Goal: Task Accomplishment & Management: Use online tool/utility

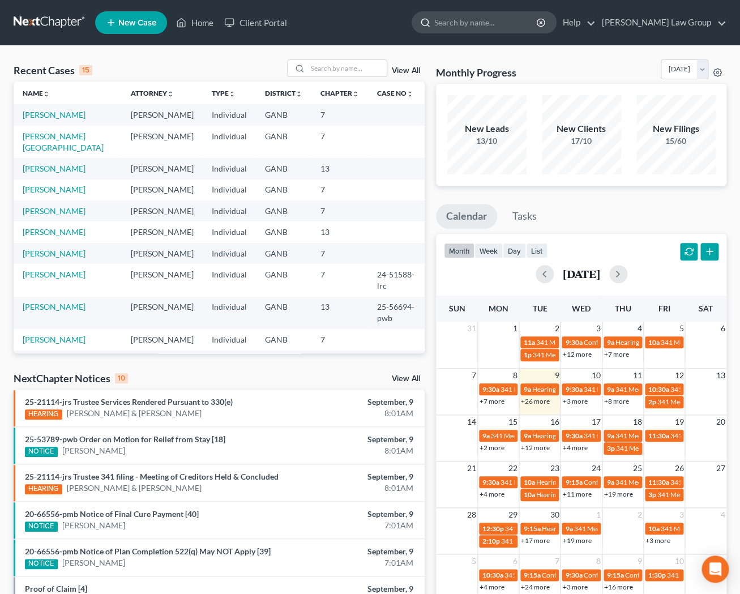
click at [507, 27] on input "search" at bounding box center [486, 22] width 104 height 21
type input "foster"
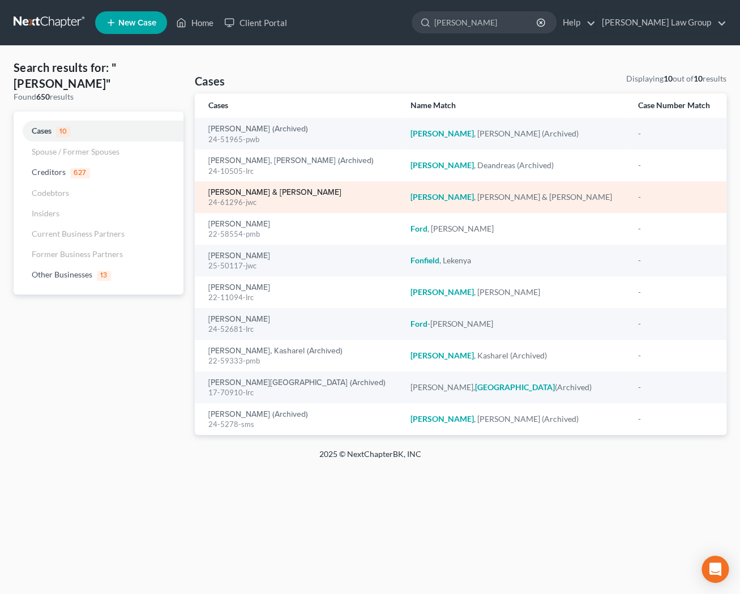
click at [265, 192] on link "[PERSON_NAME] & [PERSON_NAME]" at bounding box center [274, 193] width 133 height 8
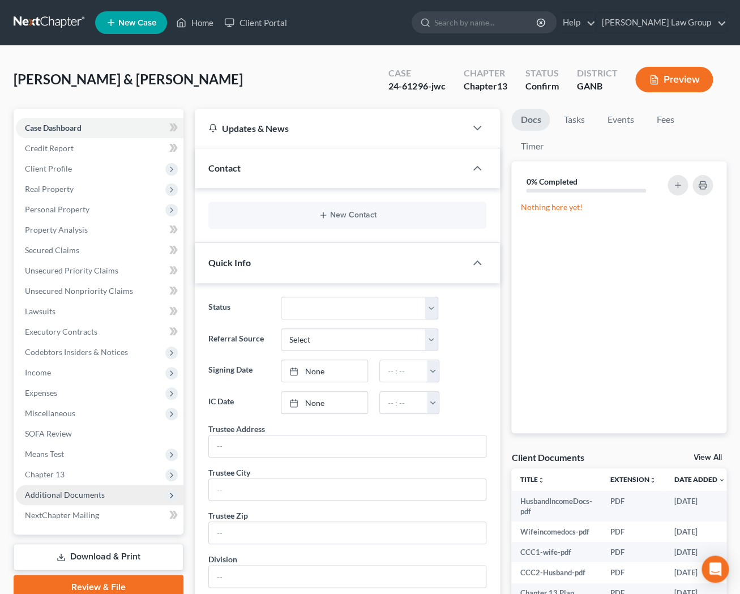
click at [91, 494] on span "Additional Documents" at bounding box center [65, 495] width 80 height 10
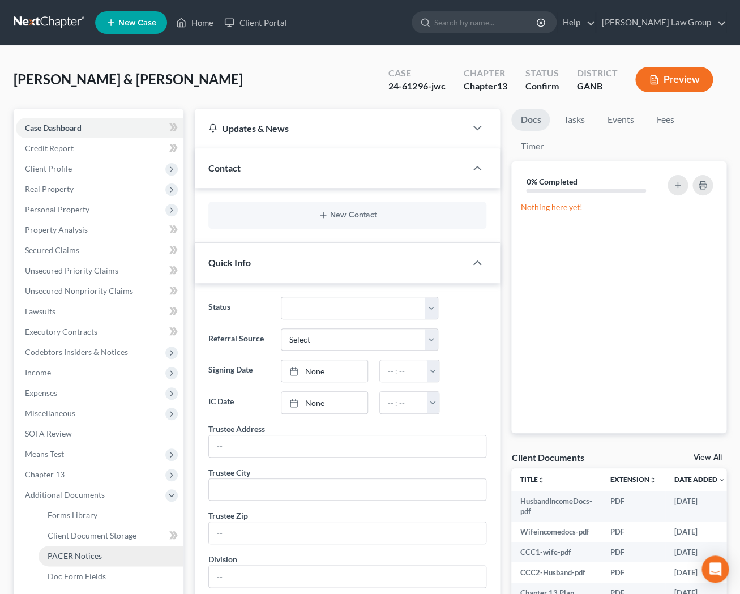
click at [87, 552] on span "PACER Notices" at bounding box center [75, 556] width 54 height 10
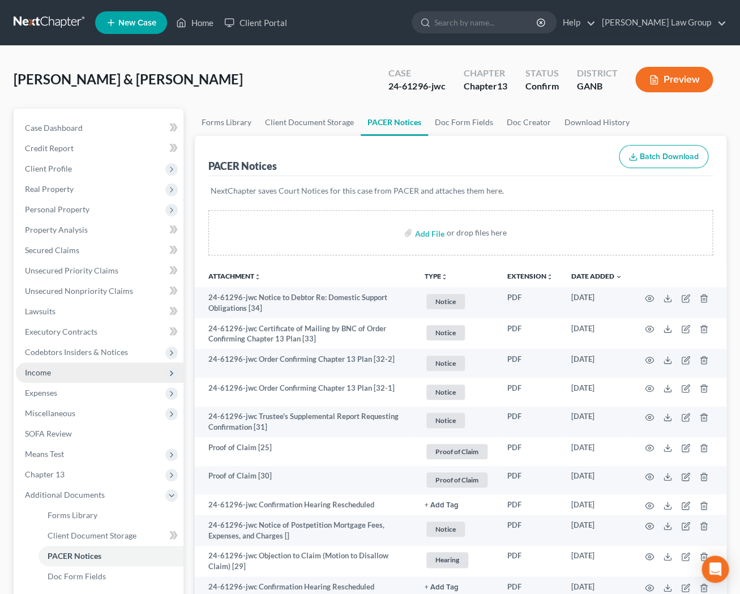
click at [74, 374] on span "Income" at bounding box center [100, 372] width 168 height 20
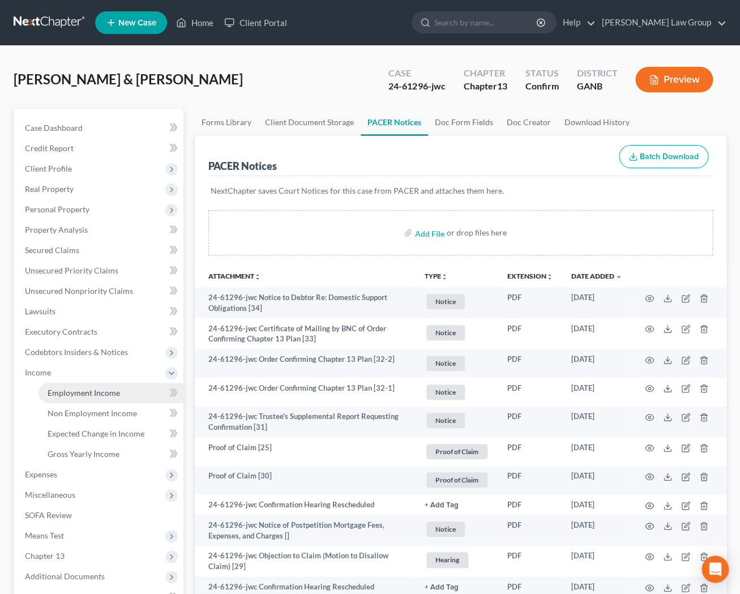
click at [76, 392] on span "Employment Income" at bounding box center [84, 393] width 72 height 10
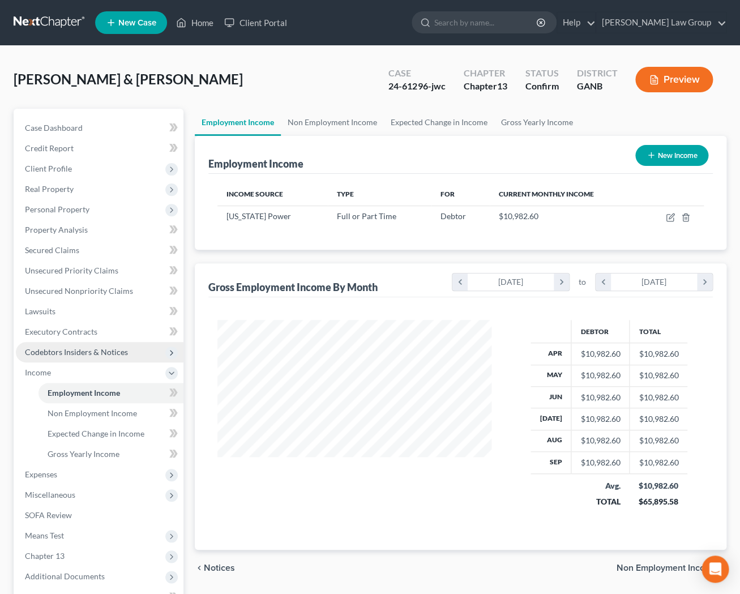
scroll to position [202, 297]
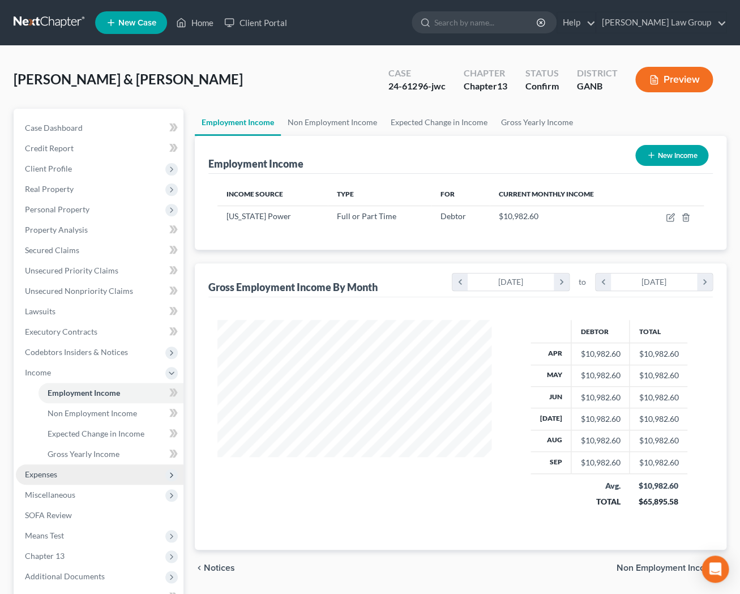
click at [89, 472] on span "Expenses" at bounding box center [100, 474] width 168 height 20
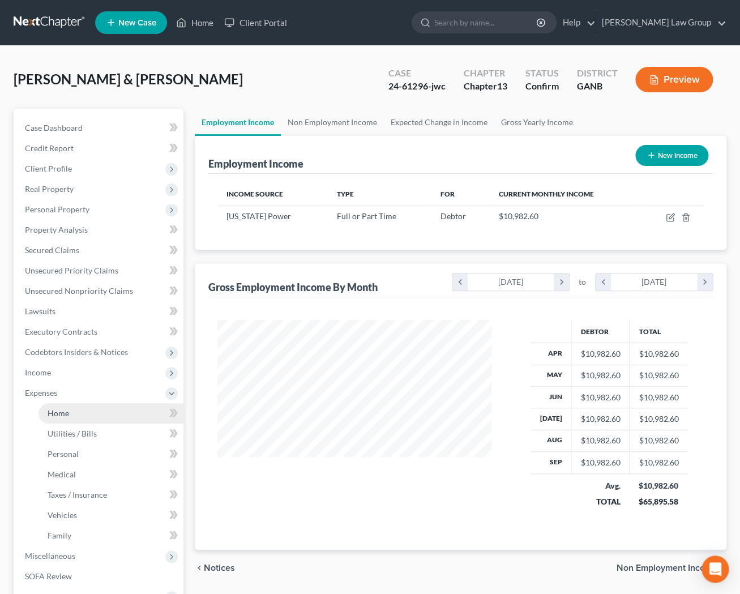
click at [92, 409] on link "Home" at bounding box center [111, 413] width 145 height 20
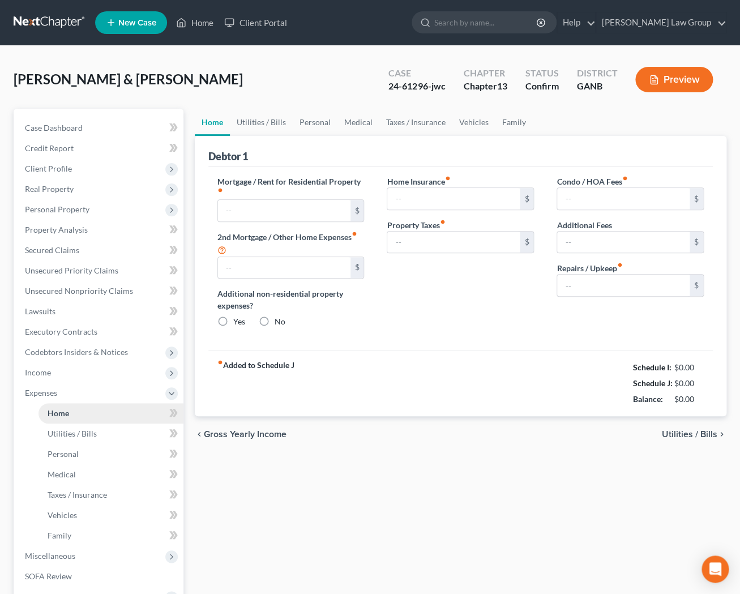
type input "3,494.39"
type input "0.00"
radio input "true"
type input "0.00"
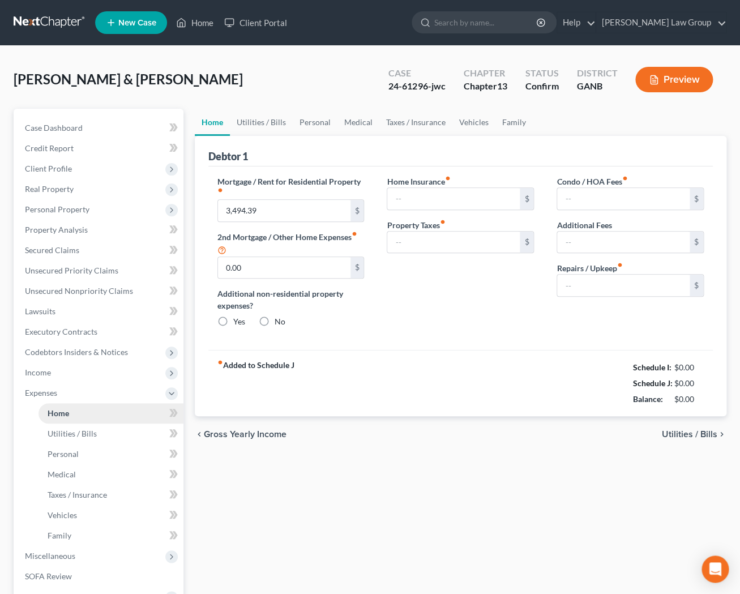
type input "0.00"
type input "109.00"
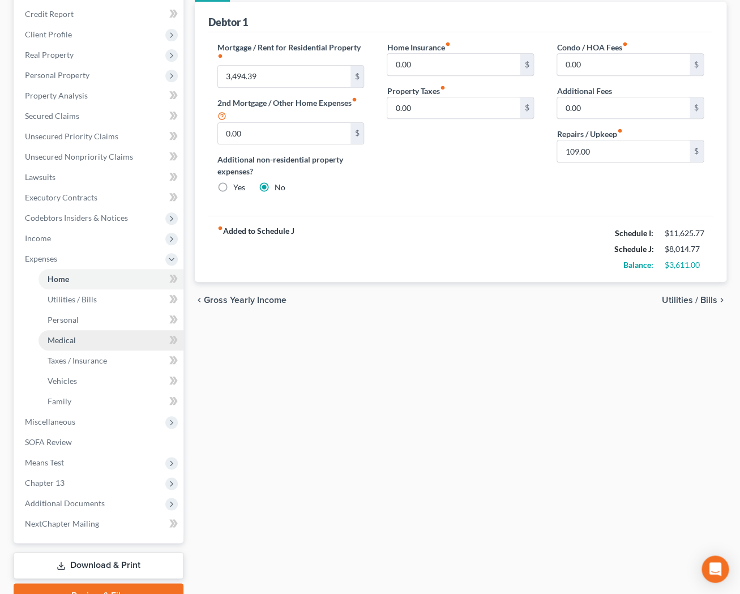
scroll to position [138, 0]
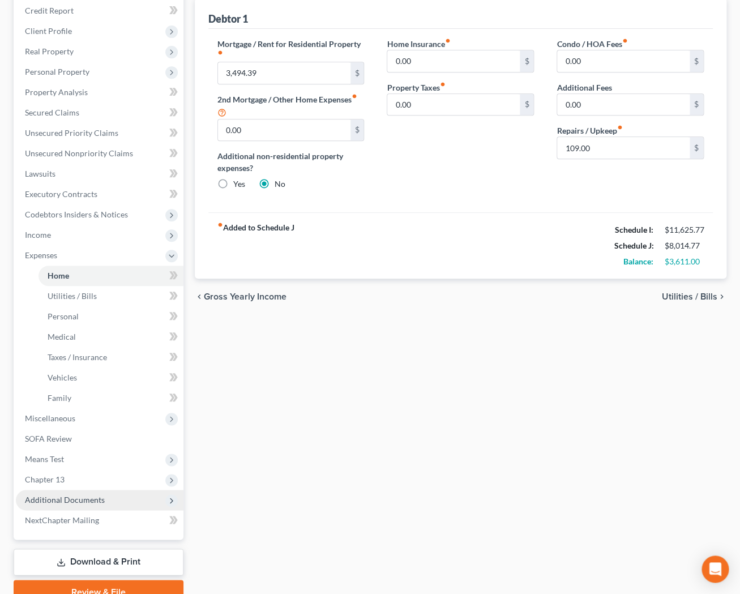
click at [93, 498] on span "Additional Documents" at bounding box center [65, 500] width 80 height 10
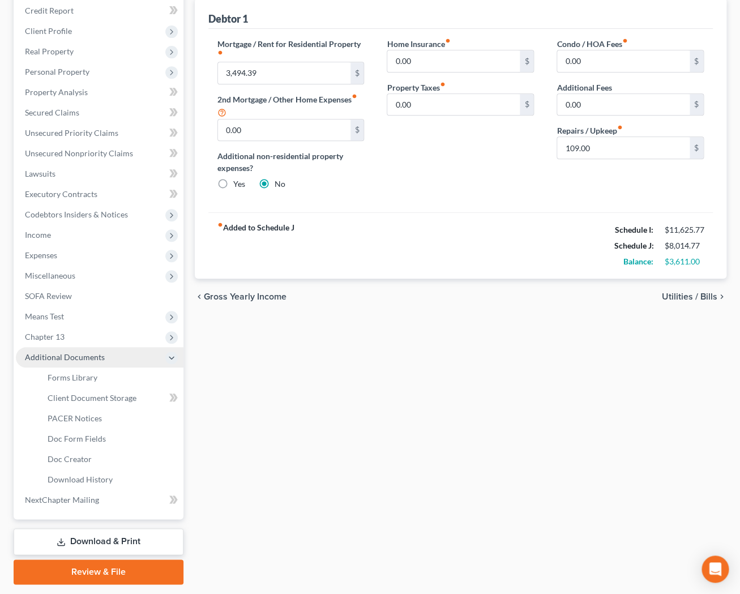
scroll to position [170, 0]
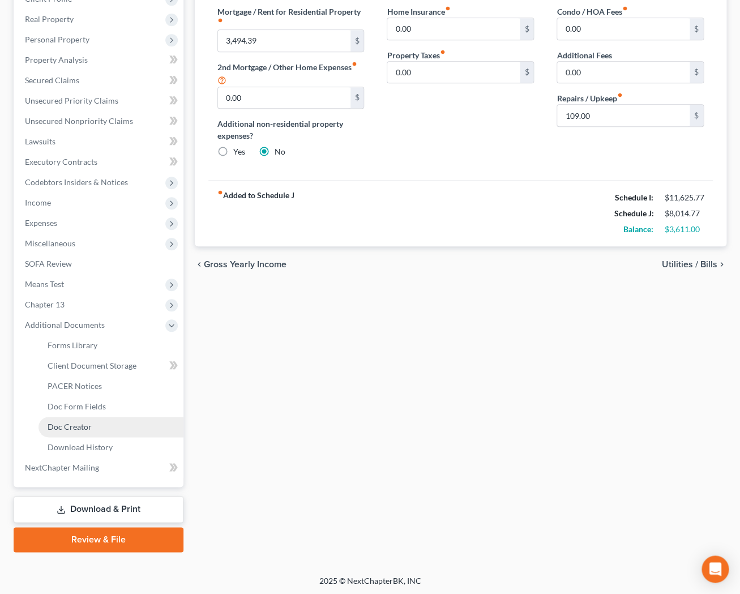
click at [94, 429] on link "Doc Creator" at bounding box center [111, 427] width 145 height 20
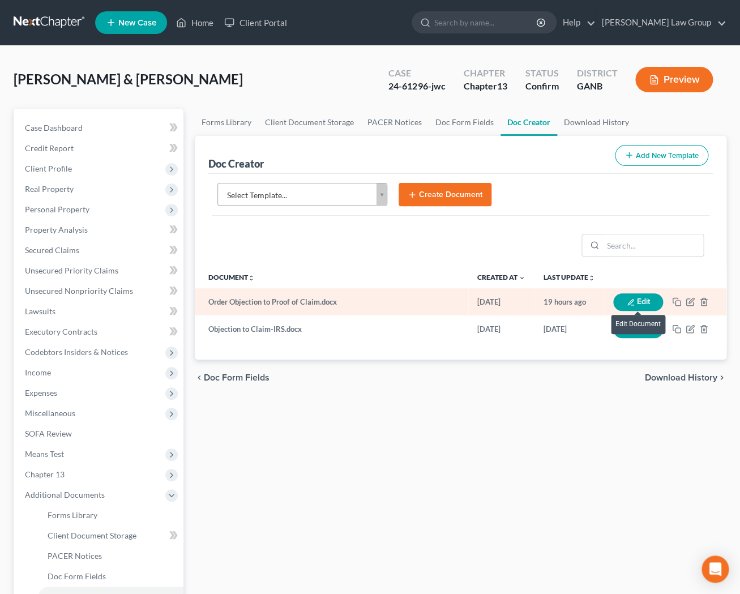
click at [634, 298] on button "Edit" at bounding box center [638, 302] width 50 height 18
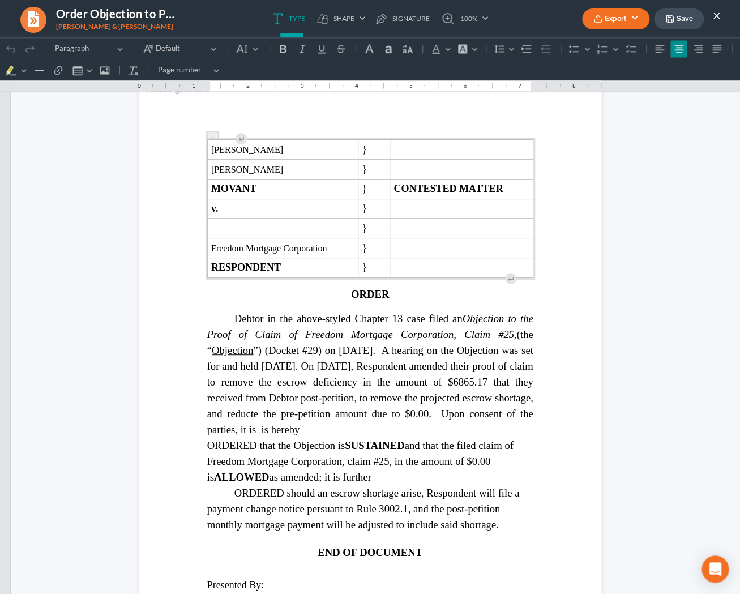
scroll to position [684, 0]
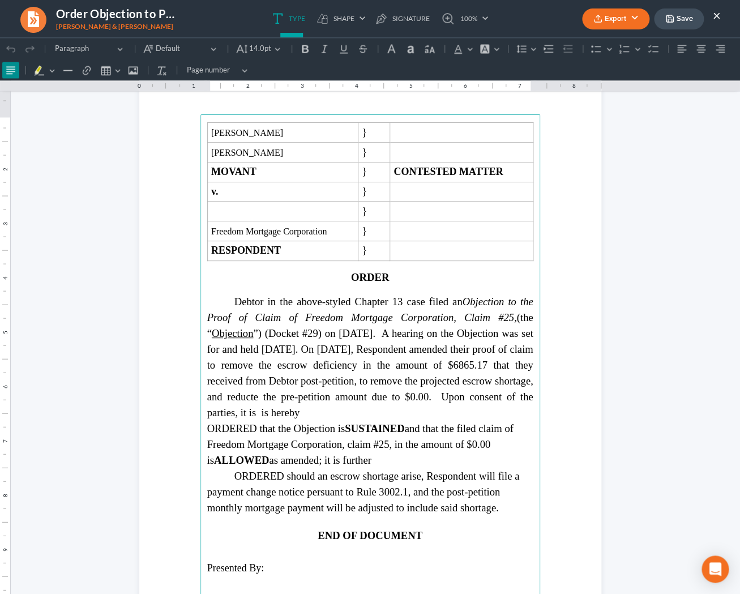
click at [227, 368] on span "Debtor in the above-styled Chapter 13 case filed an Objection to the Proof of C…" at bounding box center [370, 357] width 326 height 123
click at [272, 384] on span "Debtor in the above-styled Chapter 13 case filed an Objection to the Proof of C…" at bounding box center [370, 357] width 326 height 123
click at [365, 399] on span "Debtor in the above-styled Chapter 13 case filed an Objection to the Proof of C…" at bounding box center [370, 357] width 326 height 123
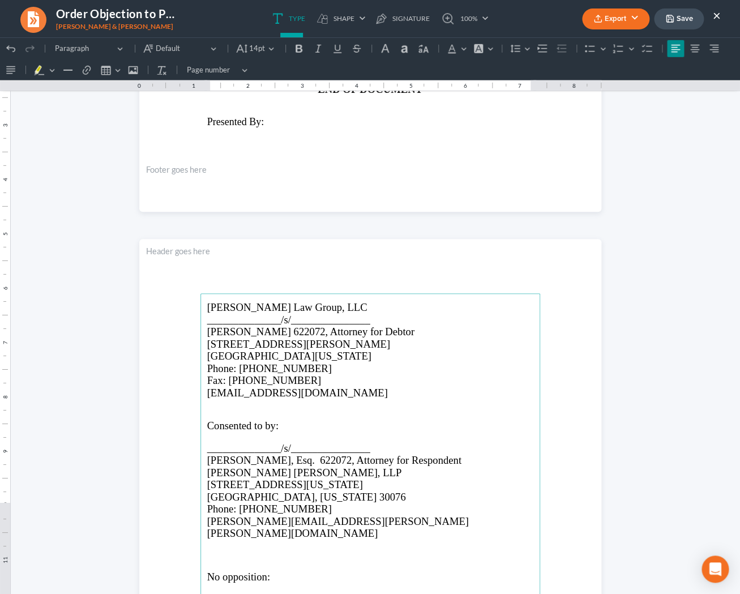
scroll to position [1146, 0]
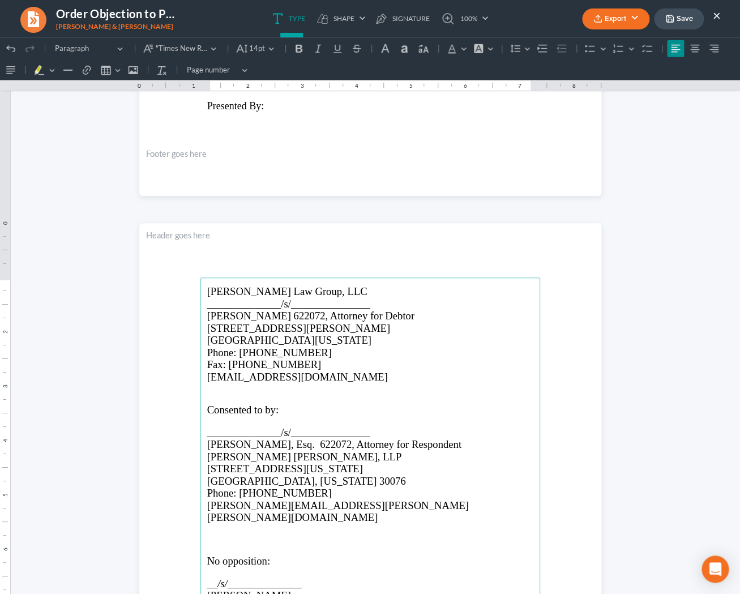
click at [325, 443] on span "Michael McCormick, Esq. 622072, Attorney for Respondent" at bounding box center [334, 444] width 254 height 12
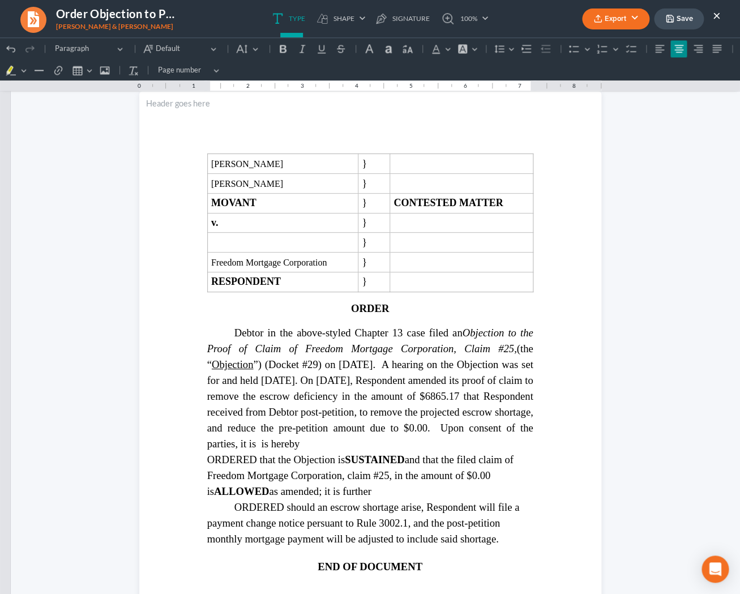
scroll to position [724, 0]
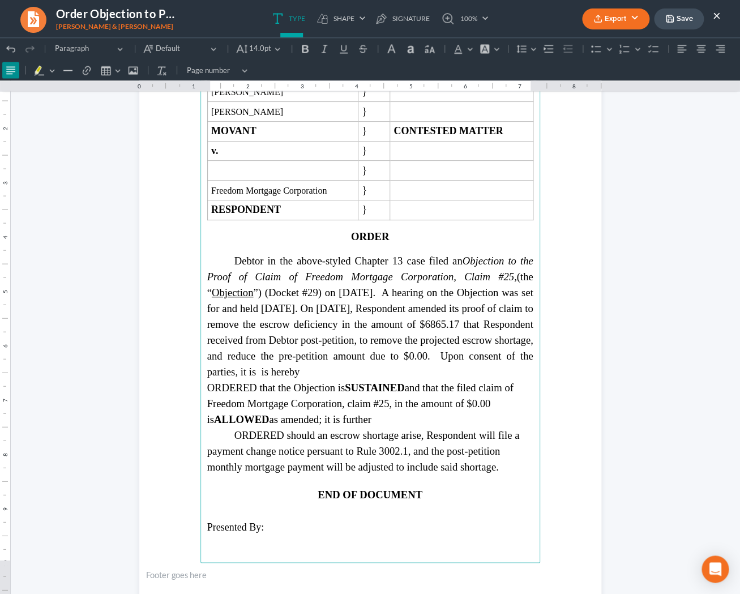
click at [264, 266] on span "Debtor in the above-styled Chapter 13 case filed an Objection to the Proof of C…" at bounding box center [370, 316] width 326 height 123
click at [414, 341] on span "Debtors in the above-styled Chapter 13 case filed an Objection to the Proof of …" at bounding box center [370, 316] width 326 height 123
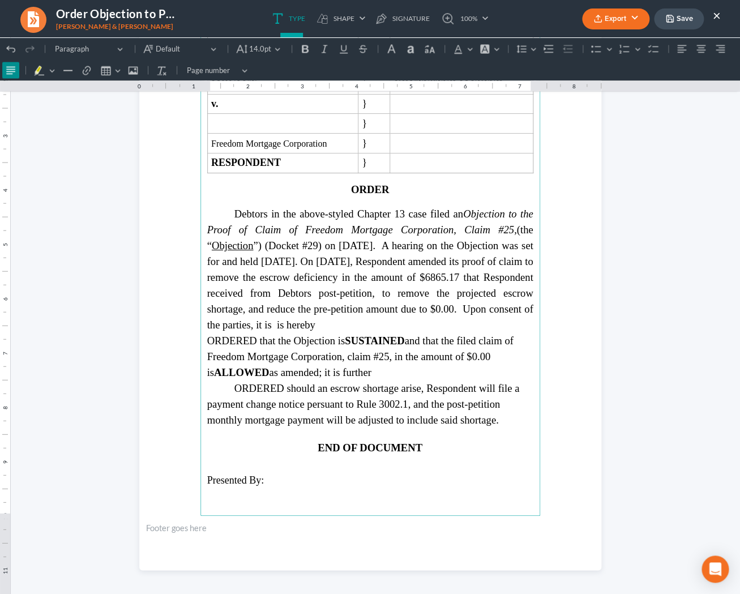
scroll to position [774, 0]
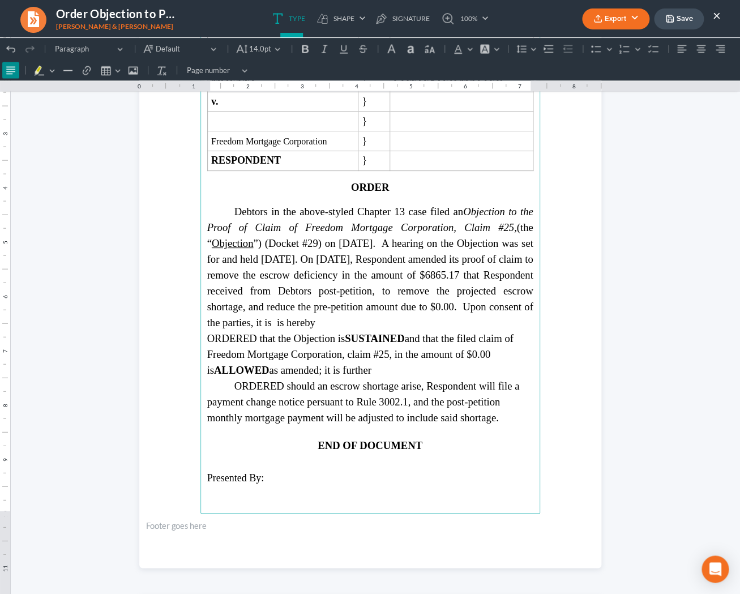
click at [315, 406] on span "ORDERED should an escrow shortage arise, Respondent will file a payment change …" at bounding box center [363, 402] width 313 height 44
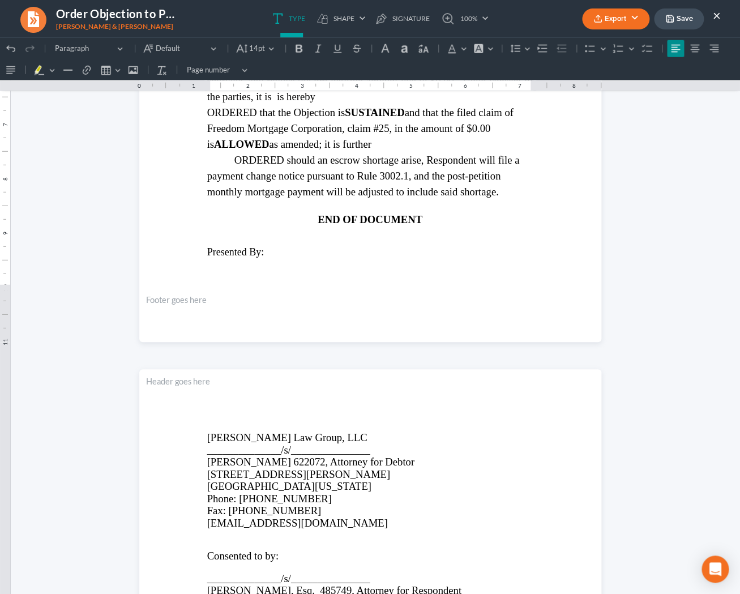
scroll to position [1001, 0]
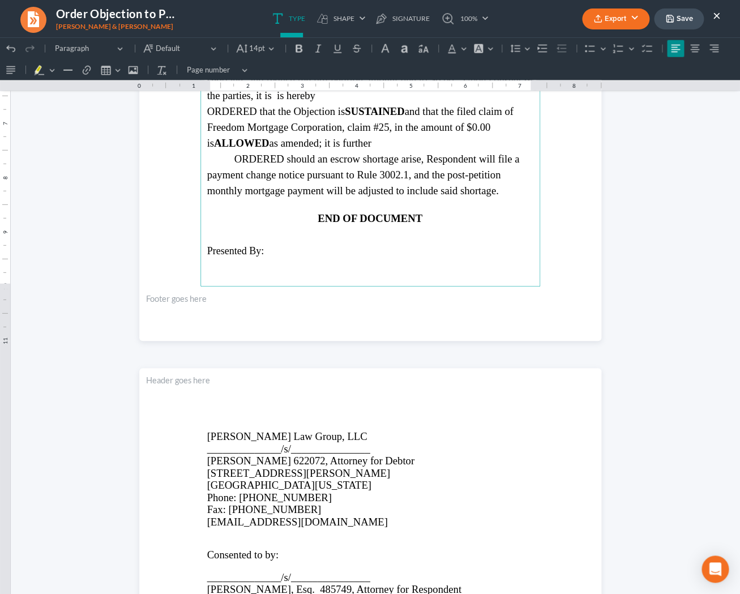
click at [402, 462] on p "Lorena L. Saedi 622072, Attorney for Debtor" at bounding box center [370, 461] width 326 height 12
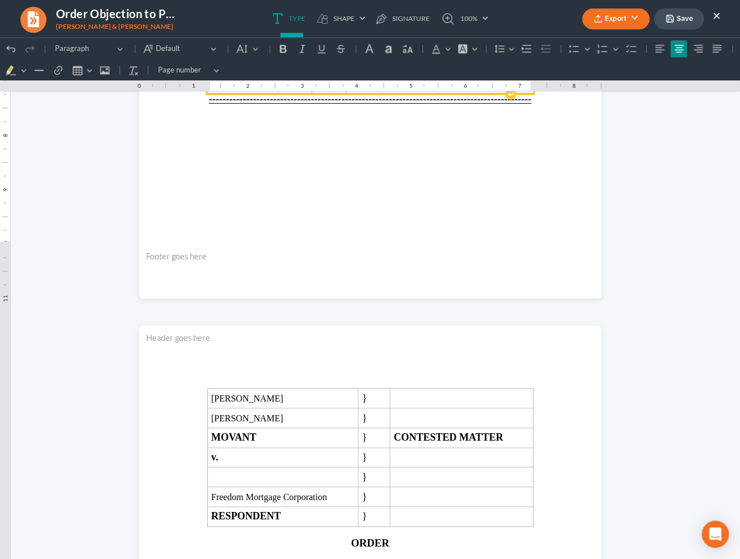
scroll to position [421, 0]
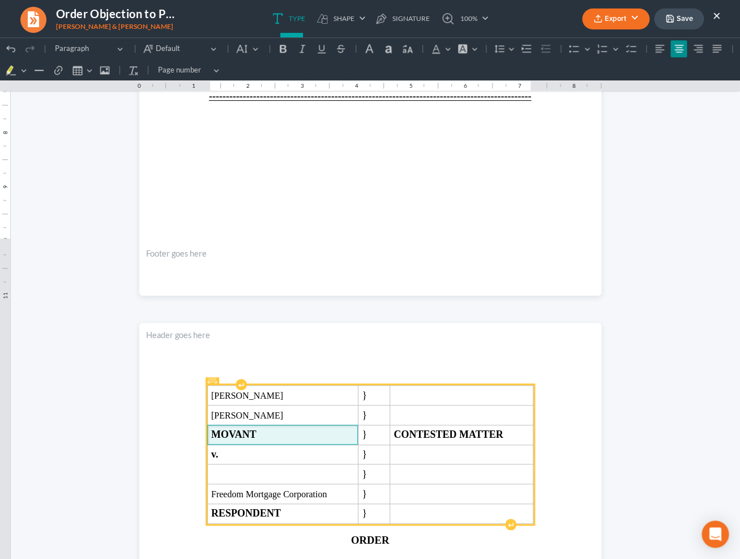
click at [314, 440] on span "MOVANT" at bounding box center [282, 435] width 143 height 12
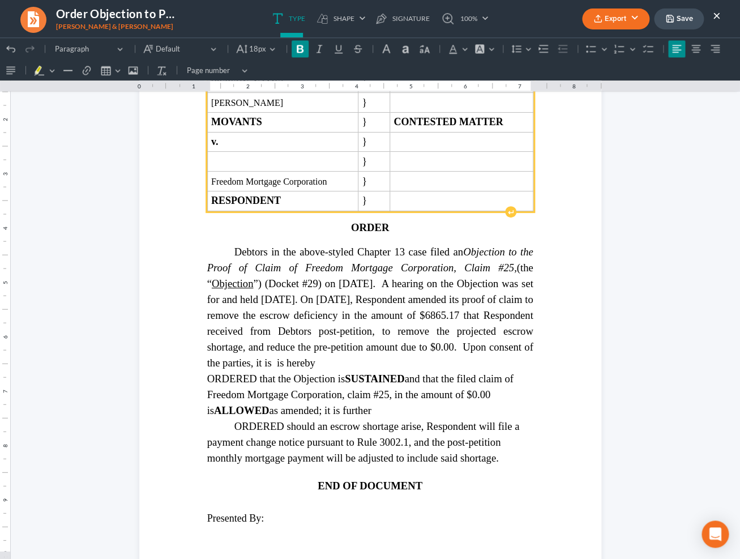
scroll to position [735, 0]
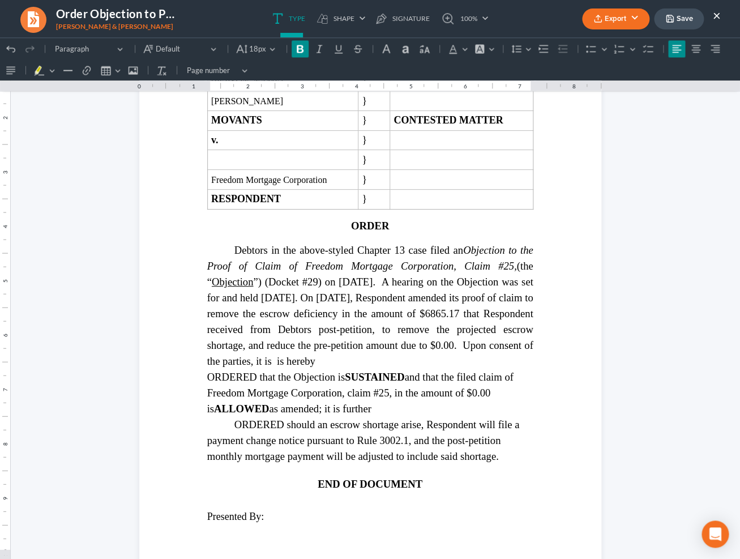
click at [246, 334] on span "Debtors in the above-styled Chapter 13 case filed an Objection to the Proof of …" at bounding box center [370, 305] width 326 height 123
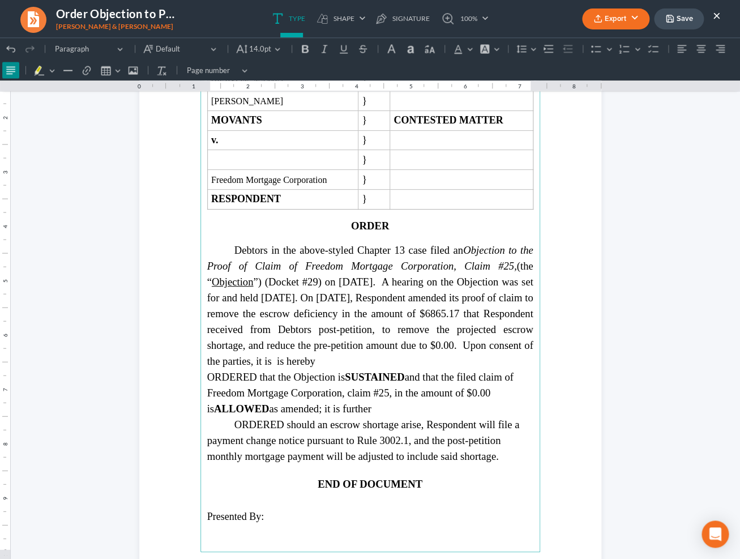
click at [448, 319] on span "Debtors in the above-styled Chapter 13 case filed an Objection to the Proof of …" at bounding box center [370, 305] width 326 height 123
click at [248, 327] on span "Debtors in the above-styled Chapter 13 case filed an Objection to the Proof of …" at bounding box center [370, 305] width 326 height 123
click at [450, 318] on span "Debtors in the above-styled Chapter 13 case filed an Objection to the Proof of …" at bounding box center [370, 305] width 326 height 123
click at [248, 334] on span "Debtors in the above-styled Chapter 13 case filed an Objection to the Proof of …" at bounding box center [370, 305] width 326 height 123
click at [367, 351] on span "Debtors in the above-styled Chapter 13 case filed an Objection to the Proof of …" at bounding box center [370, 305] width 326 height 123
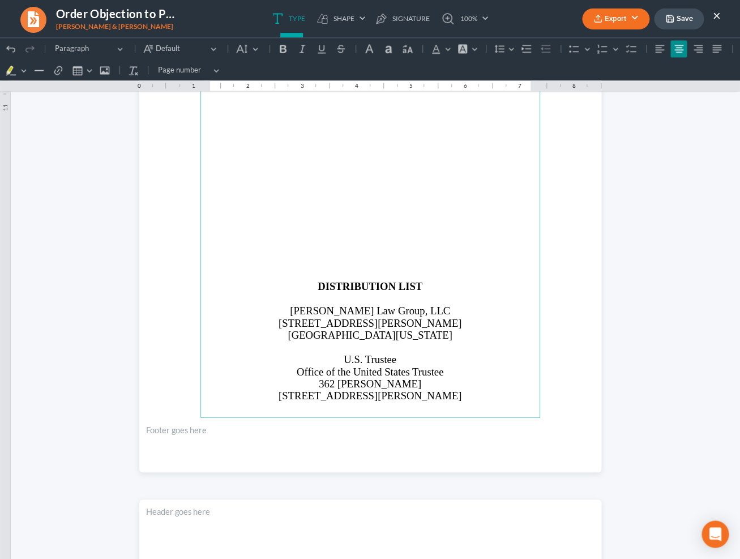
scroll to position [2100, 0]
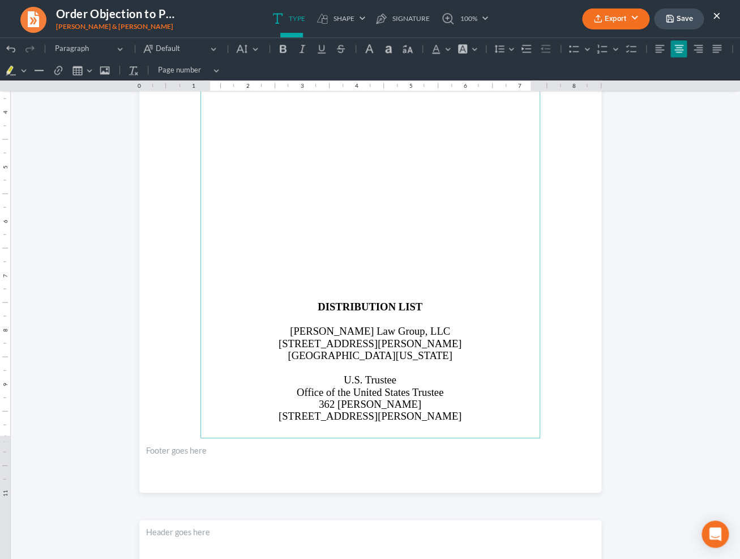
click at [386, 280] on main "DISTRIBUTION LIST Saedi Law Group, LLC 3411 Pierce Drive Atlanta, Georgia 30341…" at bounding box center [370, 193] width 340 height 489
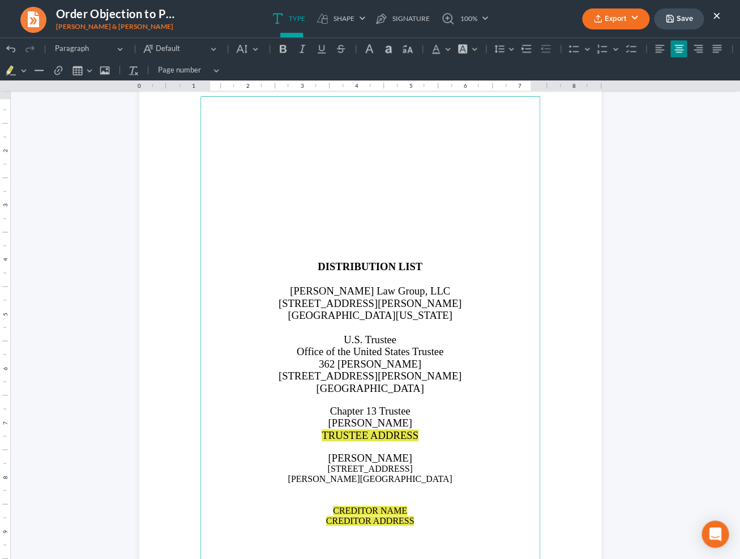
scroll to position [1951, 0]
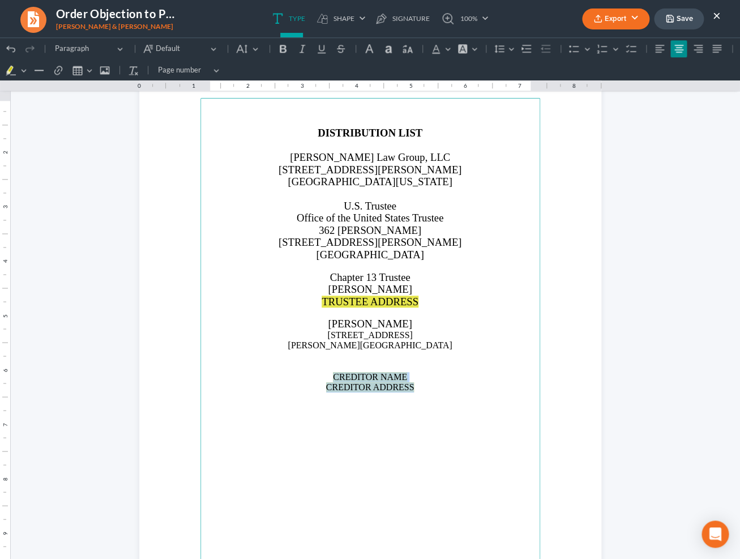
drag, startPoint x: 420, startPoint y: 389, endPoint x: 325, endPoint y: 375, distance: 95.6
click at [325, 375] on main "DISTRIBUTION LIST [PERSON_NAME] Law Group, LLC [STREET_ADDRESS][PERSON_NAME][US…" at bounding box center [370, 342] width 340 height 489
click at [688, 18] on button "Save" at bounding box center [679, 18] width 50 height 21
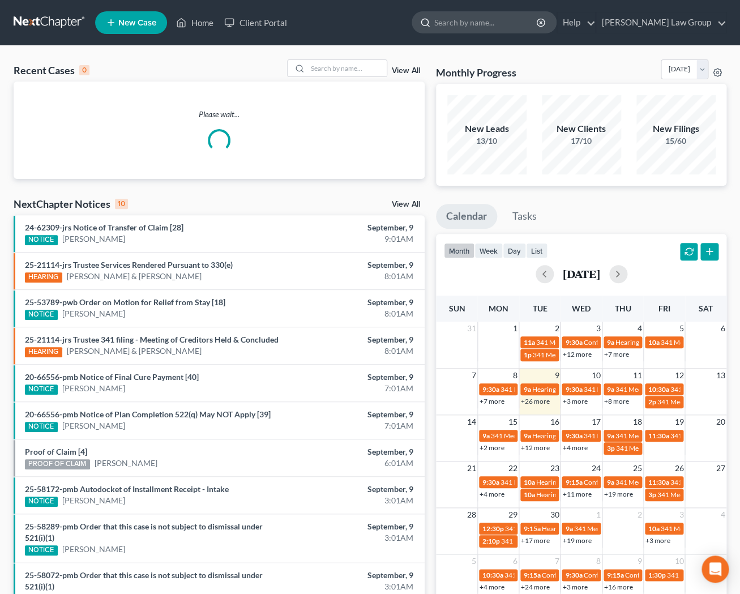
click at [501, 27] on input "search" at bounding box center [486, 22] width 104 height 21
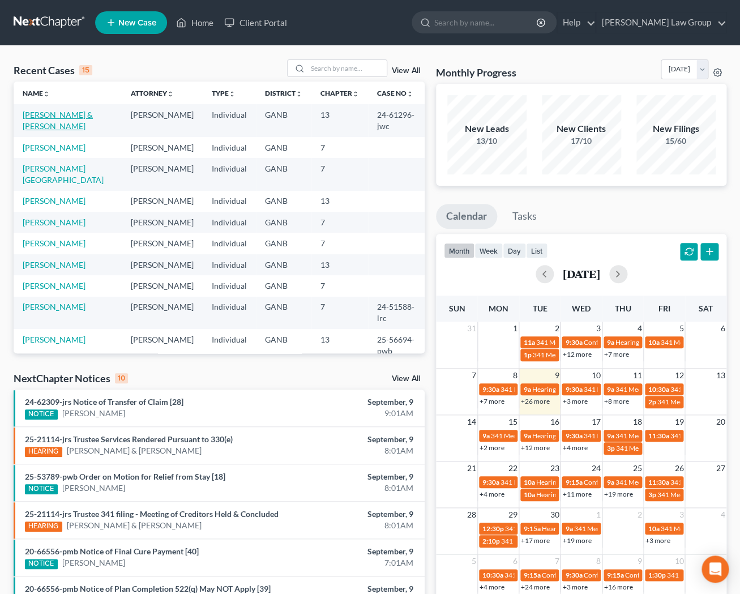
click at [59, 112] on link "[PERSON_NAME] & [PERSON_NAME]" at bounding box center [58, 120] width 70 height 21
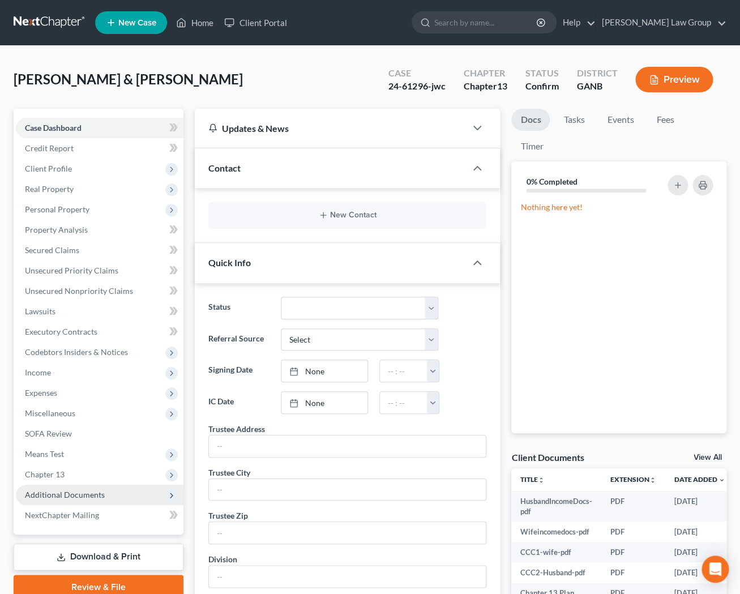
click at [72, 495] on span "Additional Documents" at bounding box center [65, 495] width 80 height 10
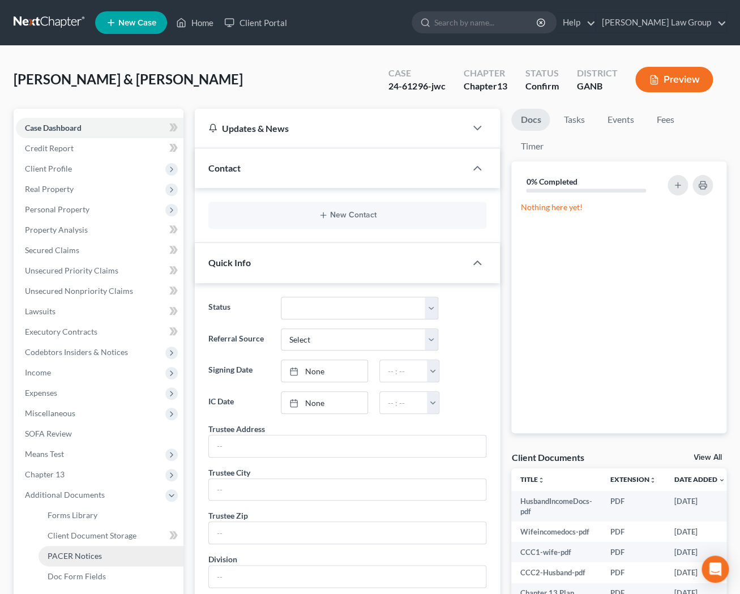
click at [78, 556] on span "PACER Notices" at bounding box center [75, 556] width 54 height 10
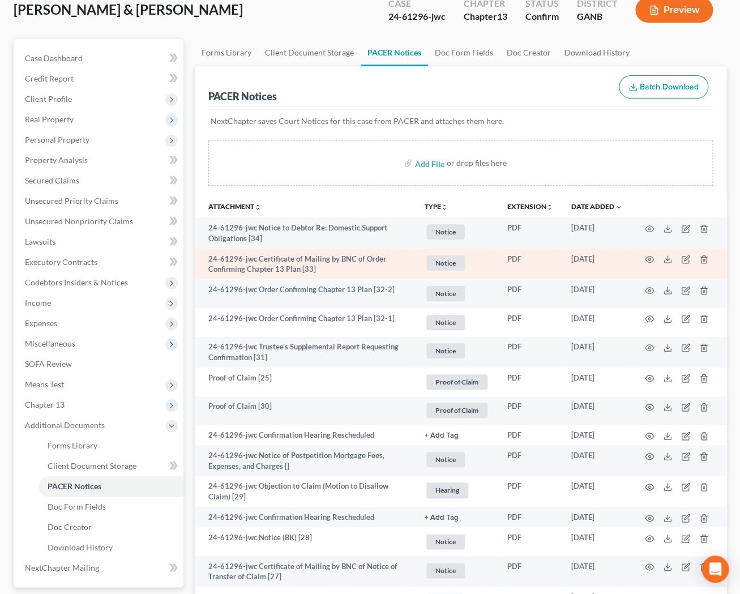
scroll to position [70, 0]
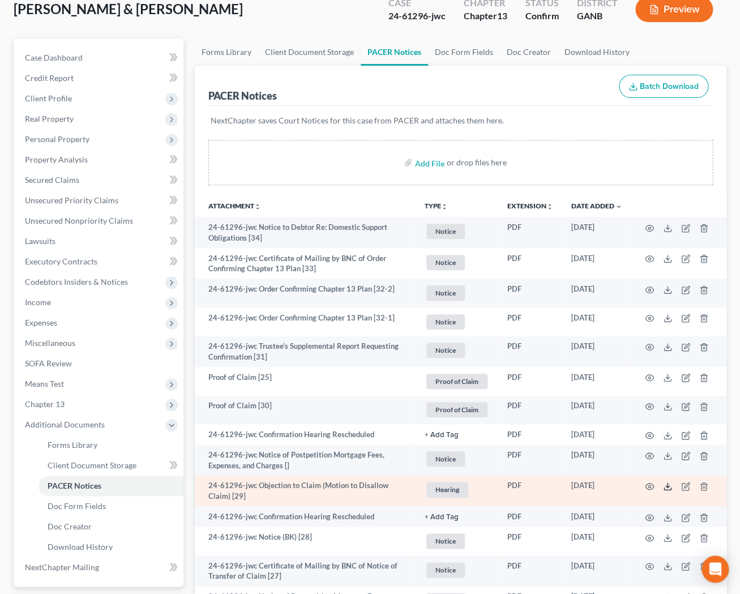
click at [665, 487] on icon at bounding box center [667, 486] width 9 height 9
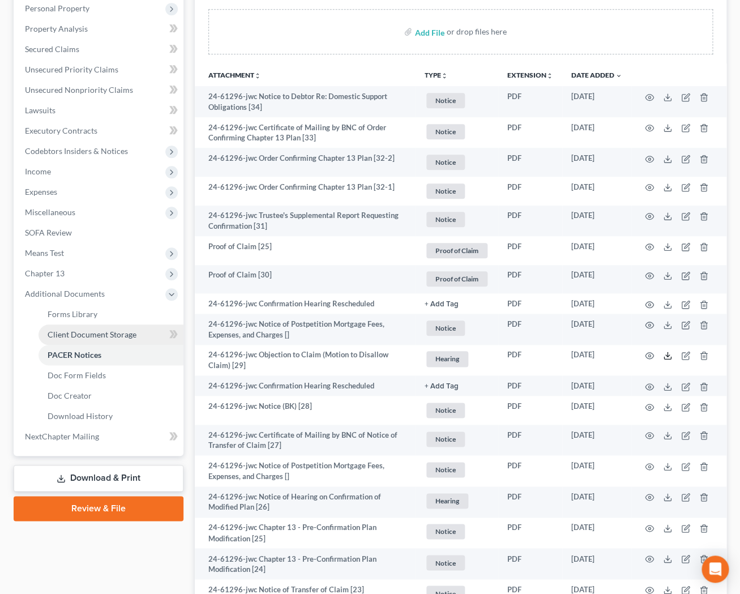
scroll to position [182, 0]
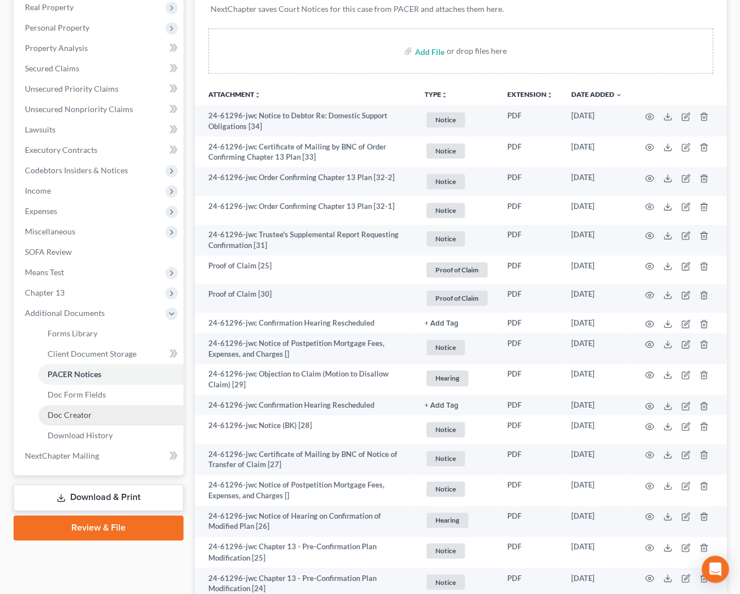
click at [94, 412] on link "Doc Creator" at bounding box center [111, 415] width 145 height 20
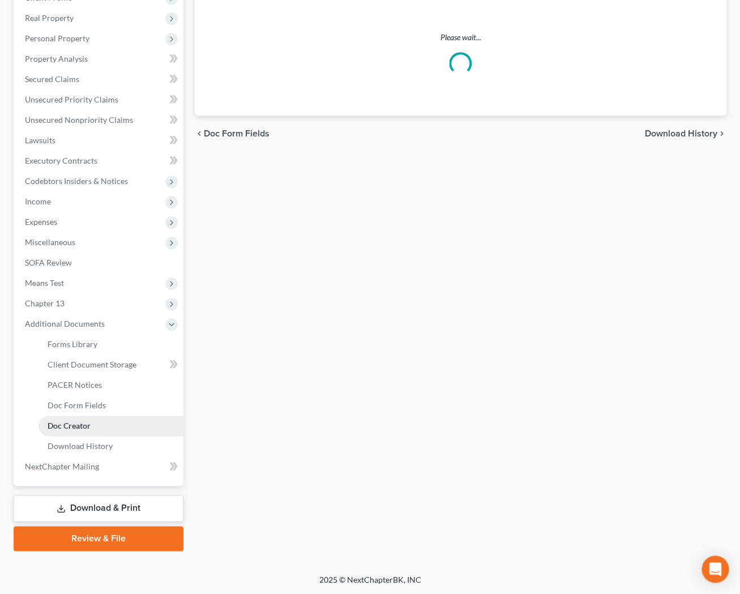
scroll to position [170, 0]
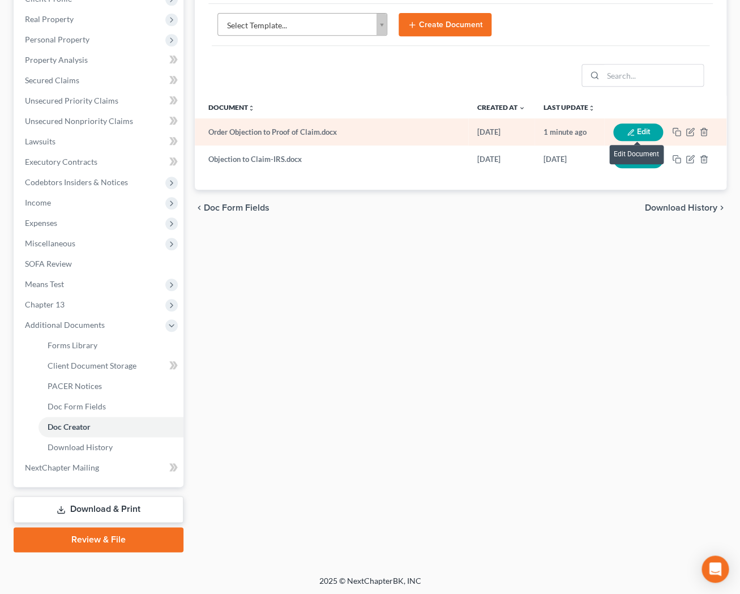
click at [633, 126] on button "Edit" at bounding box center [638, 132] width 50 height 18
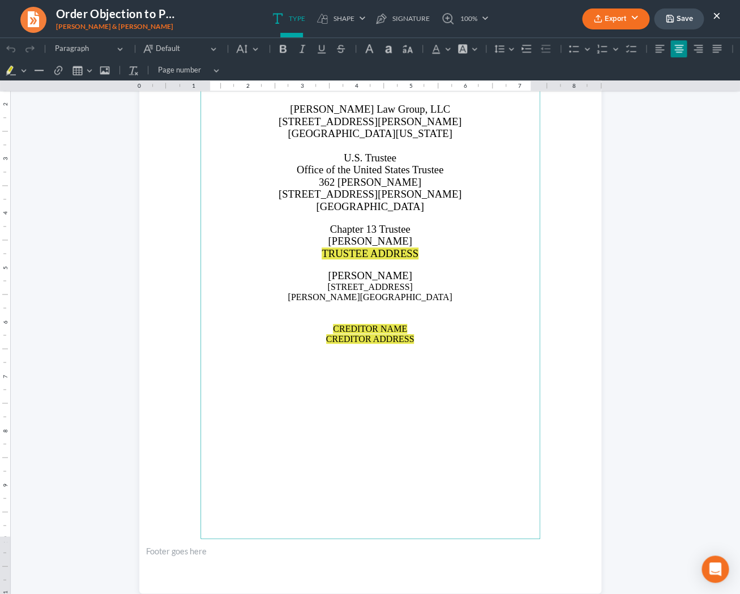
scroll to position [1995, 0]
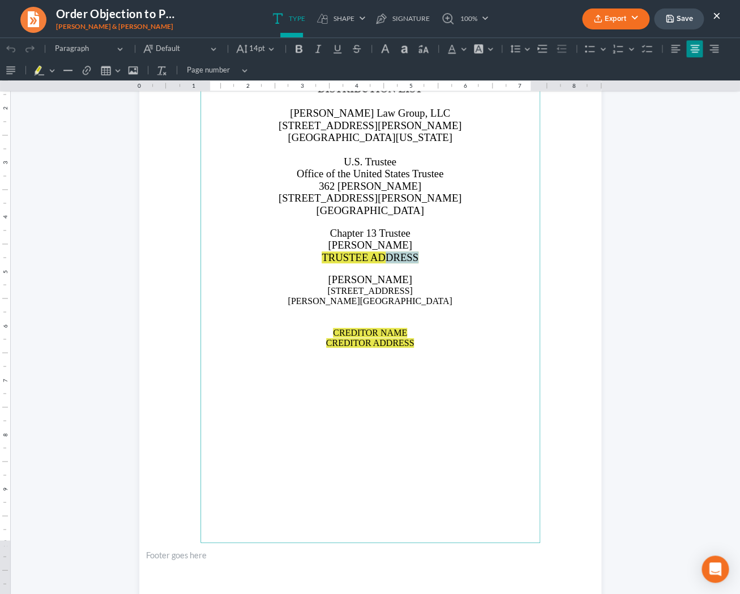
drag, startPoint x: 422, startPoint y: 258, endPoint x: 385, endPoint y: 257, distance: 36.8
click at [385, 257] on p "TRUSTEE ADDRESS" at bounding box center [370, 257] width 326 height 12
click at [408, 248] on p "[PERSON_NAME]" at bounding box center [370, 245] width 326 height 12
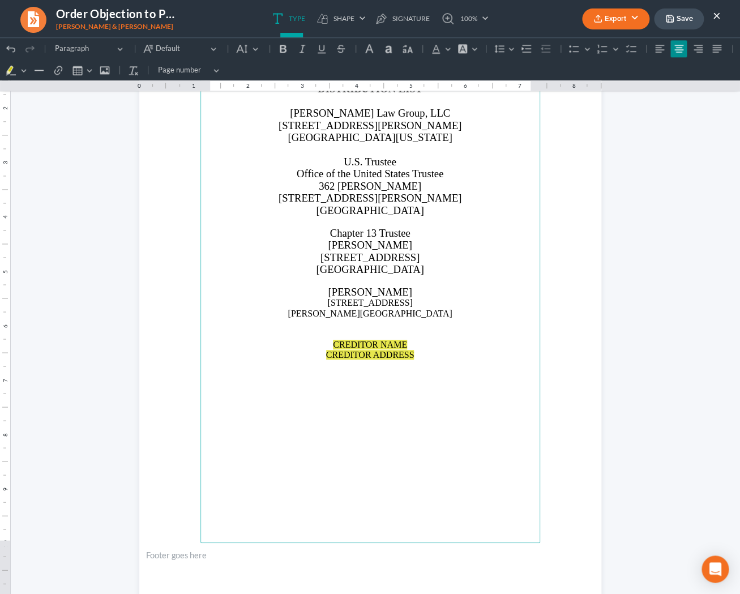
click at [386, 336] on p "Rich Text Editor, page-3-main" at bounding box center [370, 335] width 326 height 10
click at [410, 314] on p "[STREET_ADDRESS]" at bounding box center [370, 308] width 326 height 21
click at [405, 290] on span "[PERSON_NAME]" at bounding box center [370, 292] width 84 height 12
drag, startPoint x: 413, startPoint y: 315, endPoint x: 323, endPoint y: 304, distance: 90.8
click at [323, 304] on p "[STREET_ADDRESS]" at bounding box center [370, 308] width 326 height 21
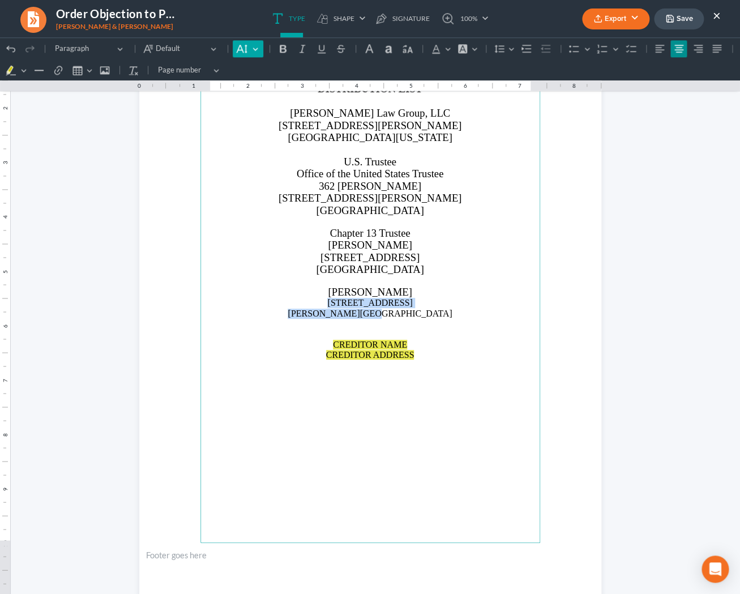
click at [255, 51] on button "Default" at bounding box center [248, 48] width 30 height 17
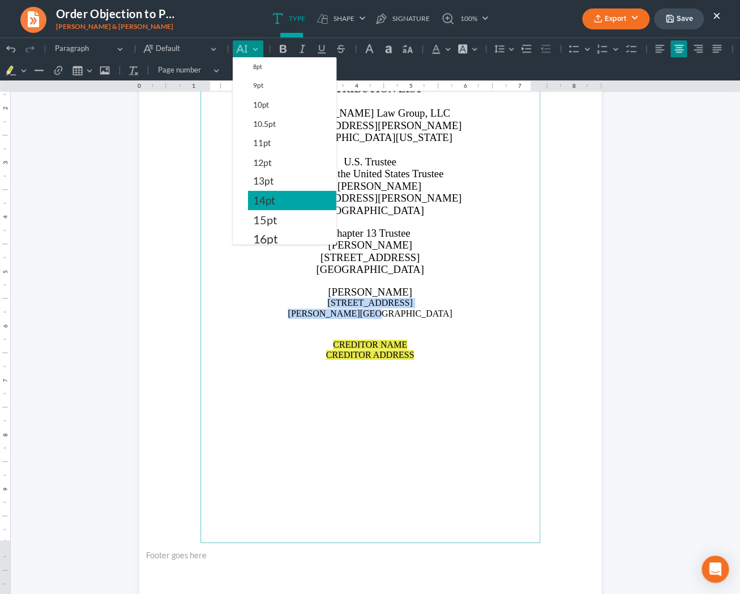
click at [262, 205] on span "14pt" at bounding box center [264, 201] width 22 height 14
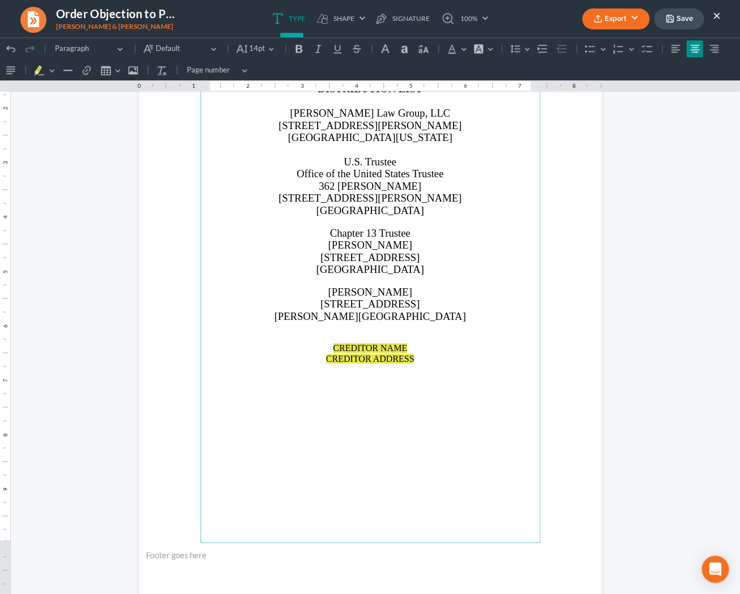
click at [416, 318] on p "[STREET_ADDRESS]" at bounding box center [370, 310] width 326 height 24
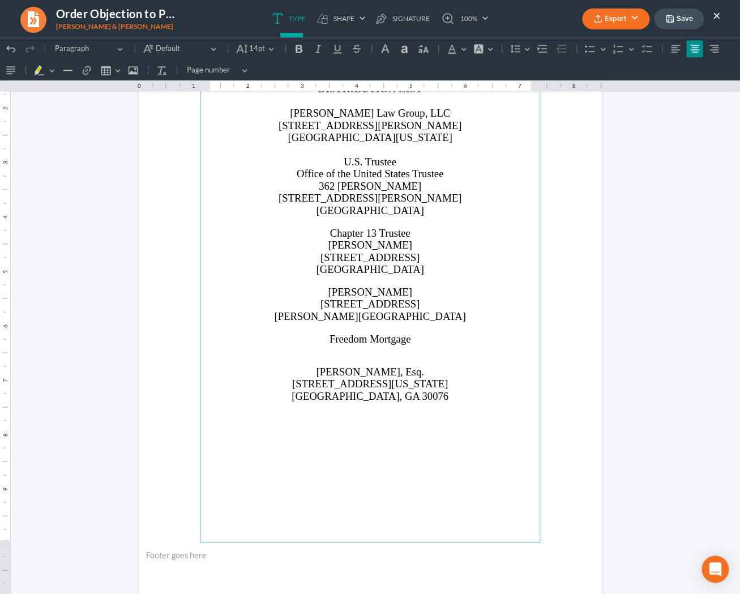
click at [433, 375] on p "[PERSON_NAME], Esq." at bounding box center [370, 372] width 326 height 12
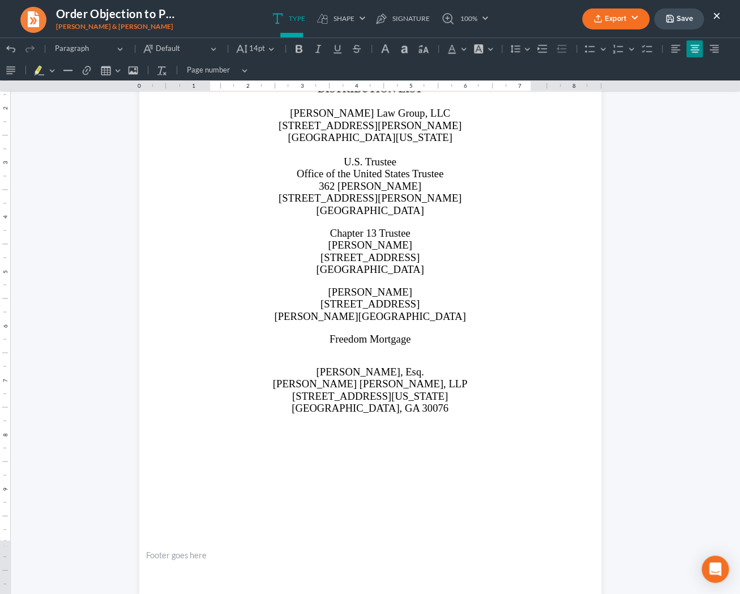
click at [681, 23] on button "Save" at bounding box center [679, 18] width 50 height 21
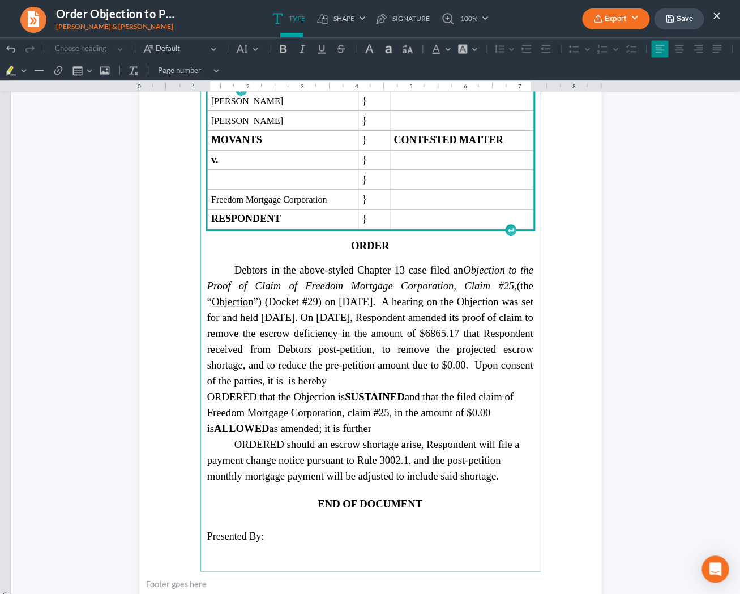
scroll to position [710, 0]
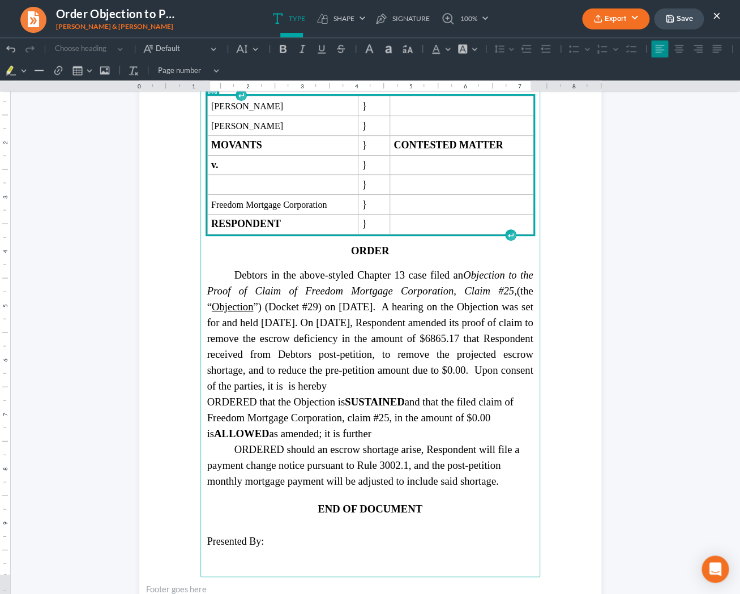
click at [716, 19] on button "×" at bounding box center [717, 15] width 8 height 14
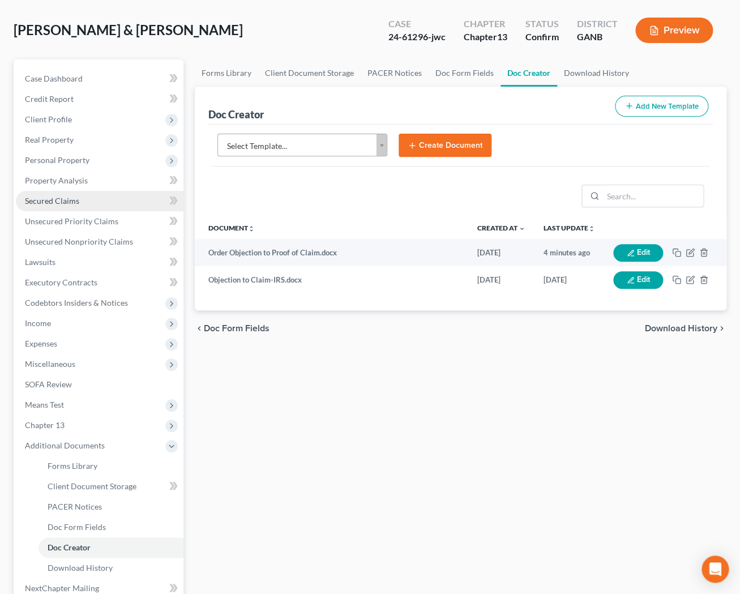
scroll to position [0, 0]
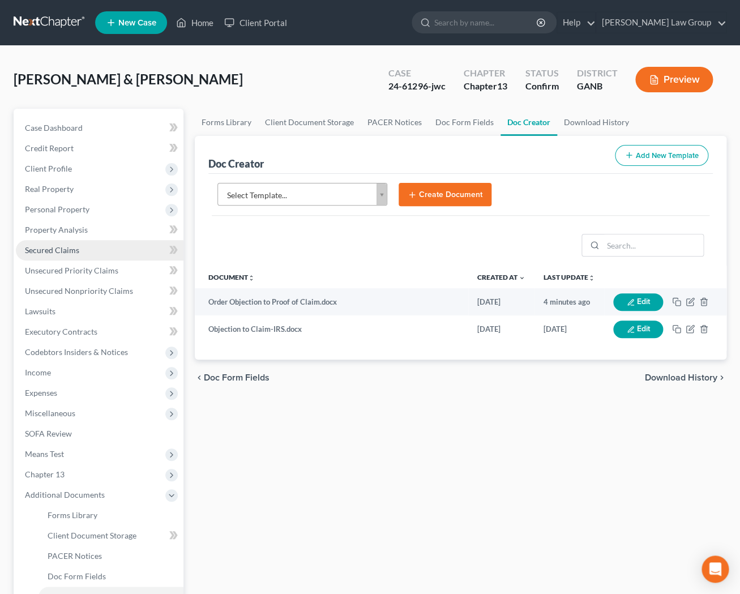
click at [73, 250] on span "Secured Claims" at bounding box center [52, 250] width 54 height 10
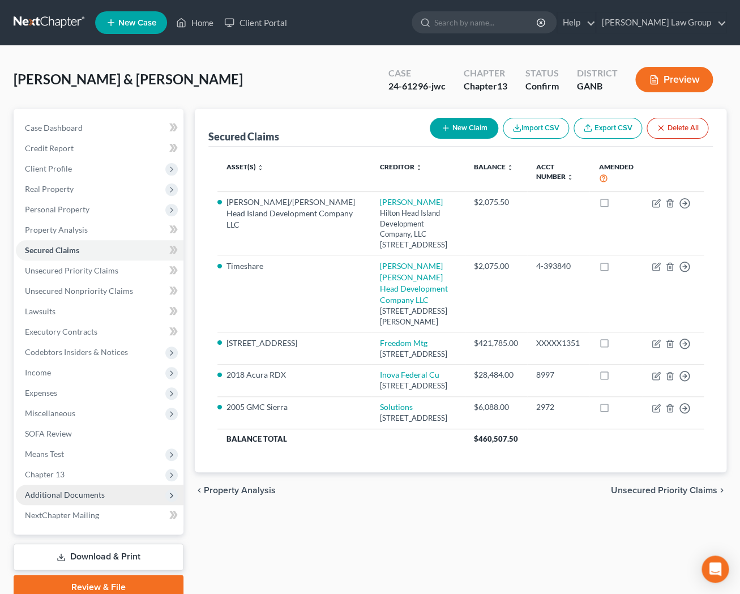
click at [84, 501] on span "Additional Documents" at bounding box center [100, 495] width 168 height 20
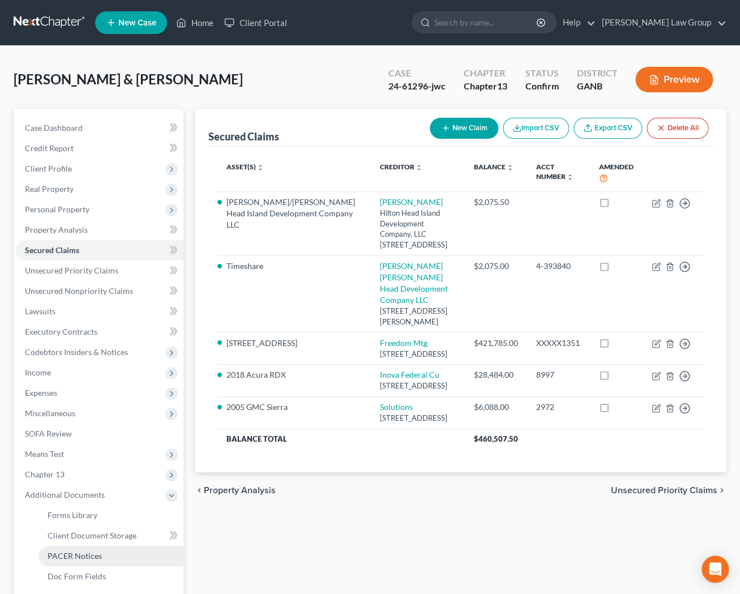
click at [87, 553] on span "PACER Notices" at bounding box center [75, 556] width 54 height 10
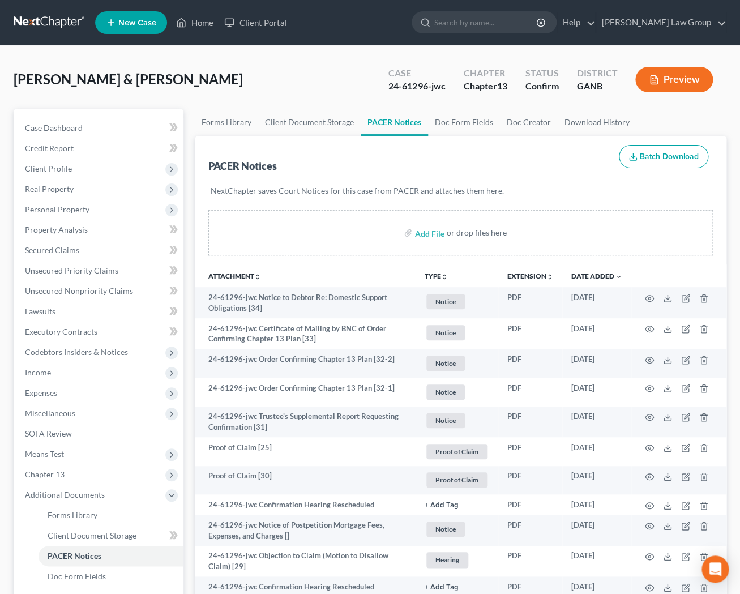
click at [438, 273] on button "TYPE unfold_more" at bounding box center [436, 276] width 23 height 7
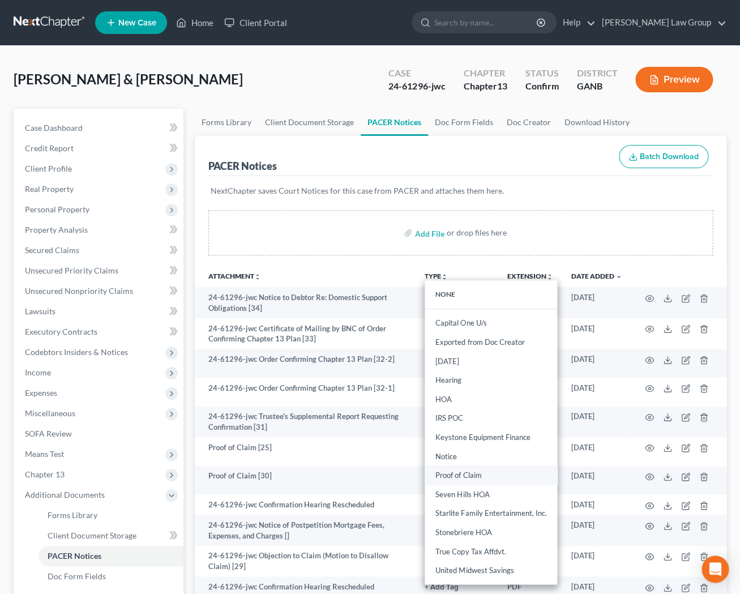
click at [464, 476] on link "Proof of Claim" at bounding box center [491, 475] width 133 height 19
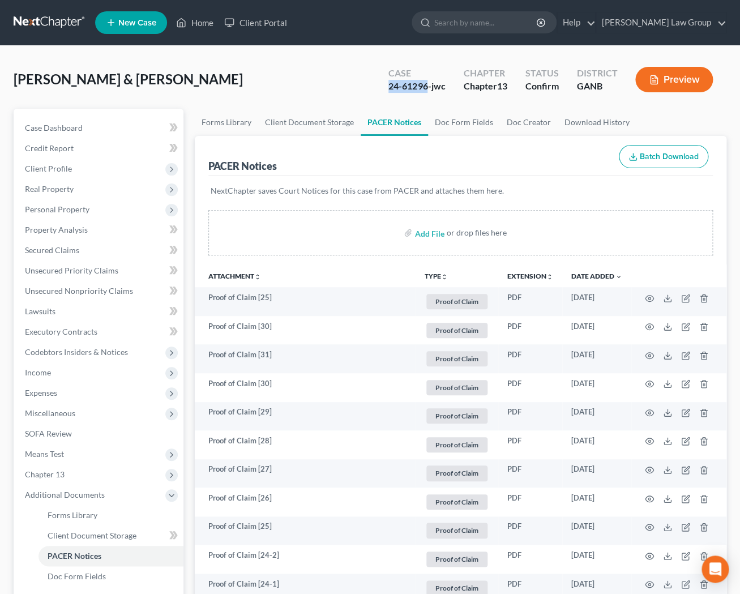
drag, startPoint x: 426, startPoint y: 88, endPoint x: 382, endPoint y: 88, distance: 44.2
click at [382, 88] on div "Case 24-61296-jwc" at bounding box center [416, 80] width 75 height 33
copy div "24-61296"
click at [657, 89] on button "Preview" at bounding box center [674, 79] width 78 height 25
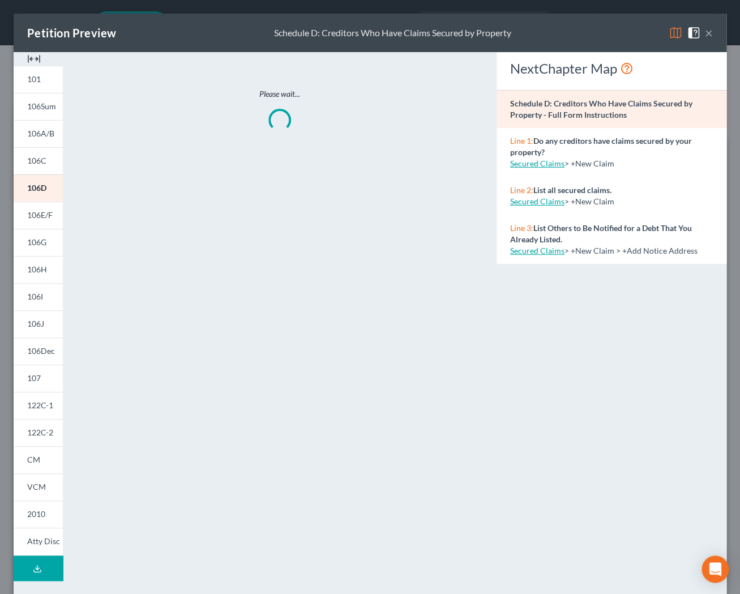
click at [708, 29] on button "×" at bounding box center [709, 33] width 8 height 14
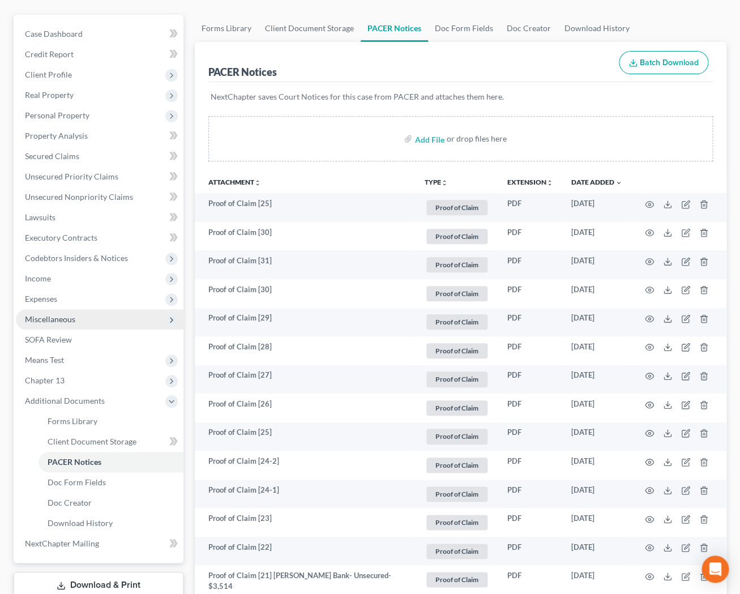
scroll to position [107, 0]
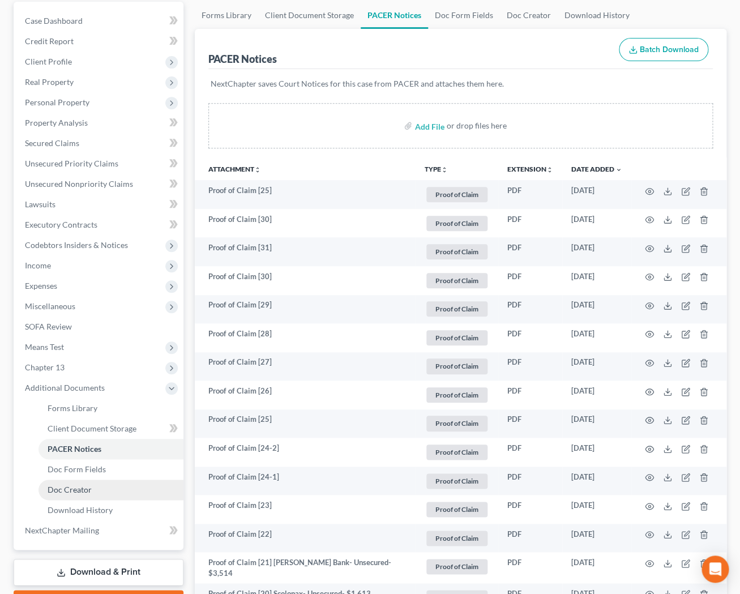
click at [86, 489] on span "Doc Creator" at bounding box center [70, 490] width 44 height 10
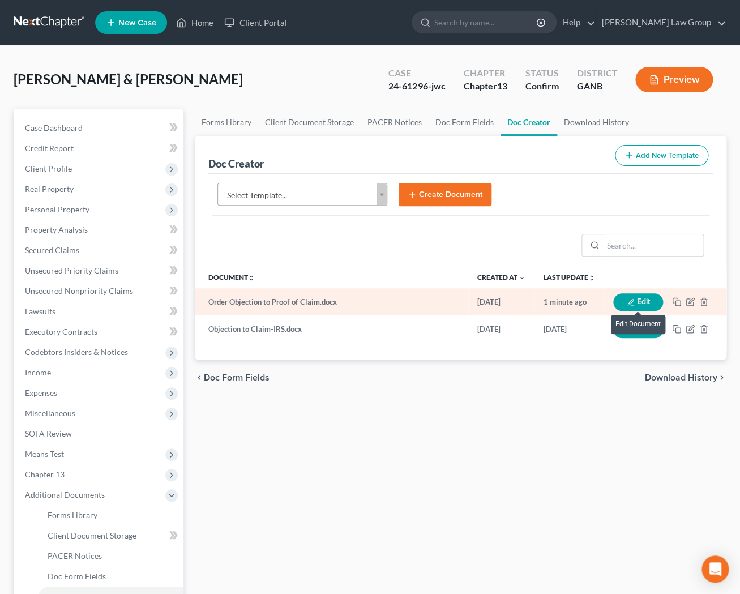
click at [643, 295] on button "Edit" at bounding box center [638, 302] width 50 height 18
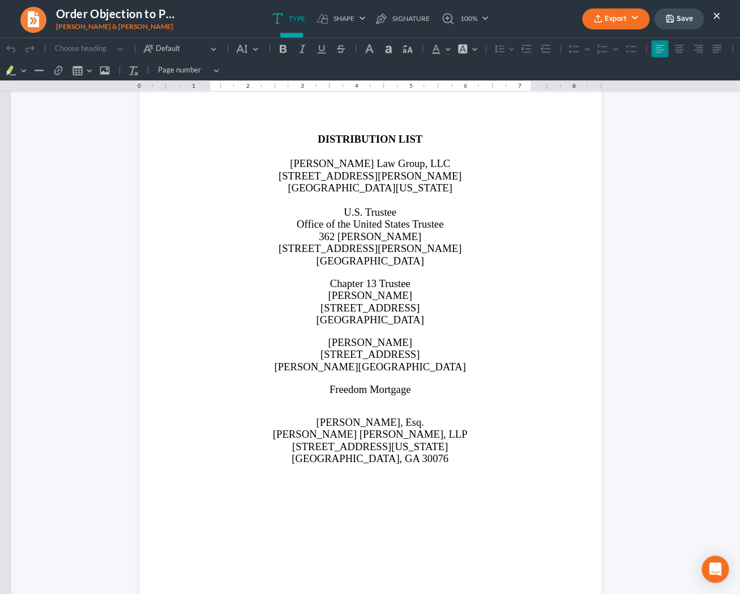
scroll to position [1953, 0]
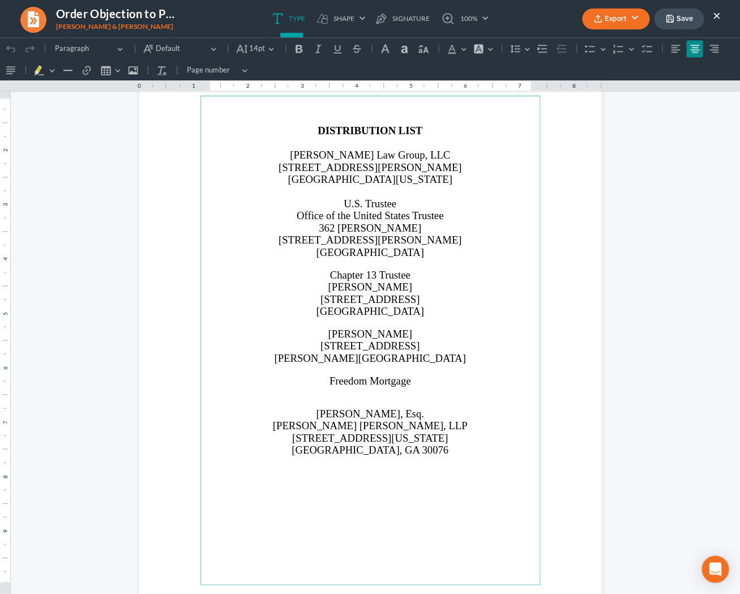
click at [411, 383] on span "Freedom Mortgage" at bounding box center [371, 381] width 82 height 12
